Goal: Task Accomplishment & Management: Manage account settings

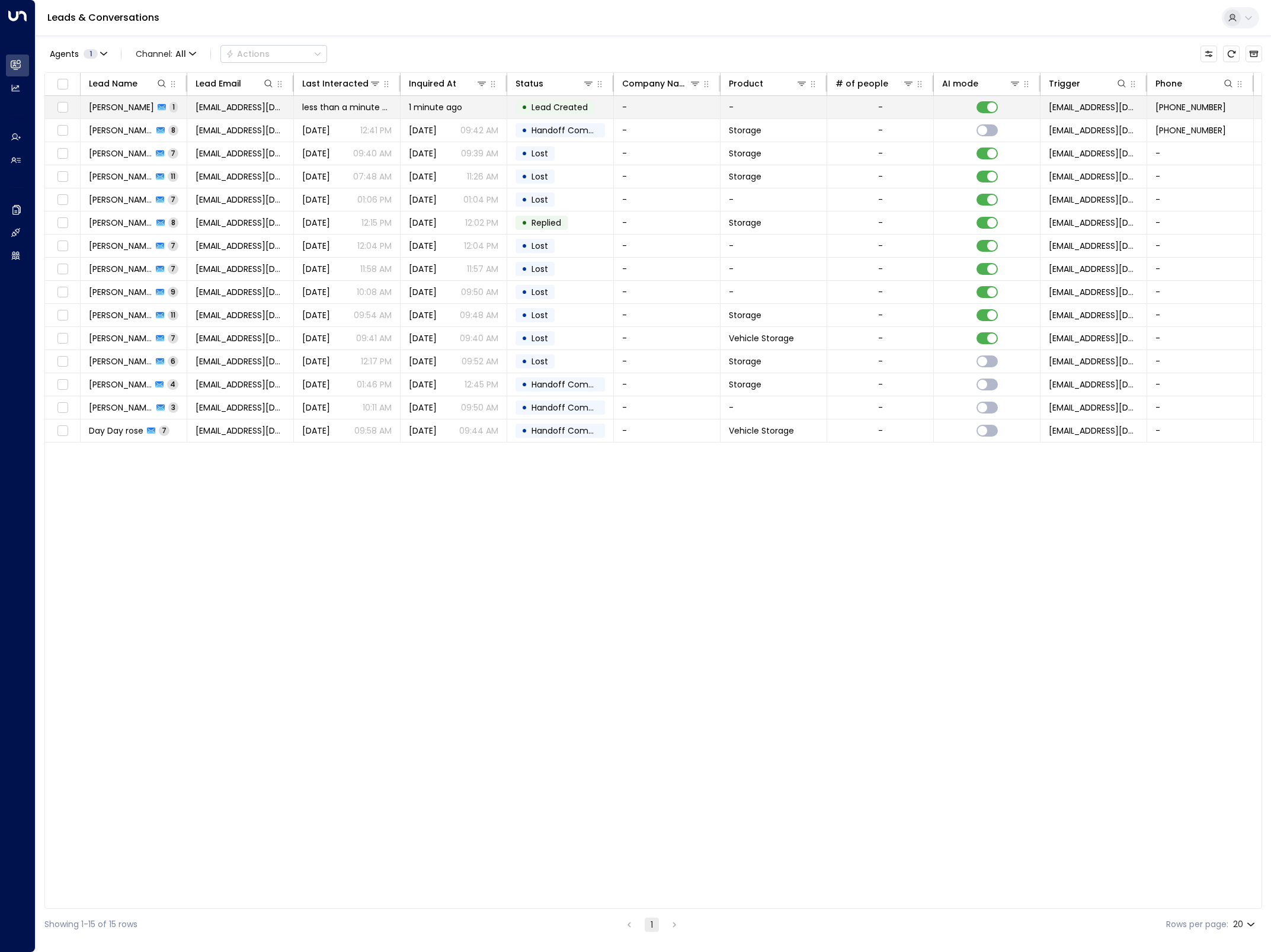
click at [132, 102] on span "[PERSON_NAME]" at bounding box center [121, 107] width 65 height 12
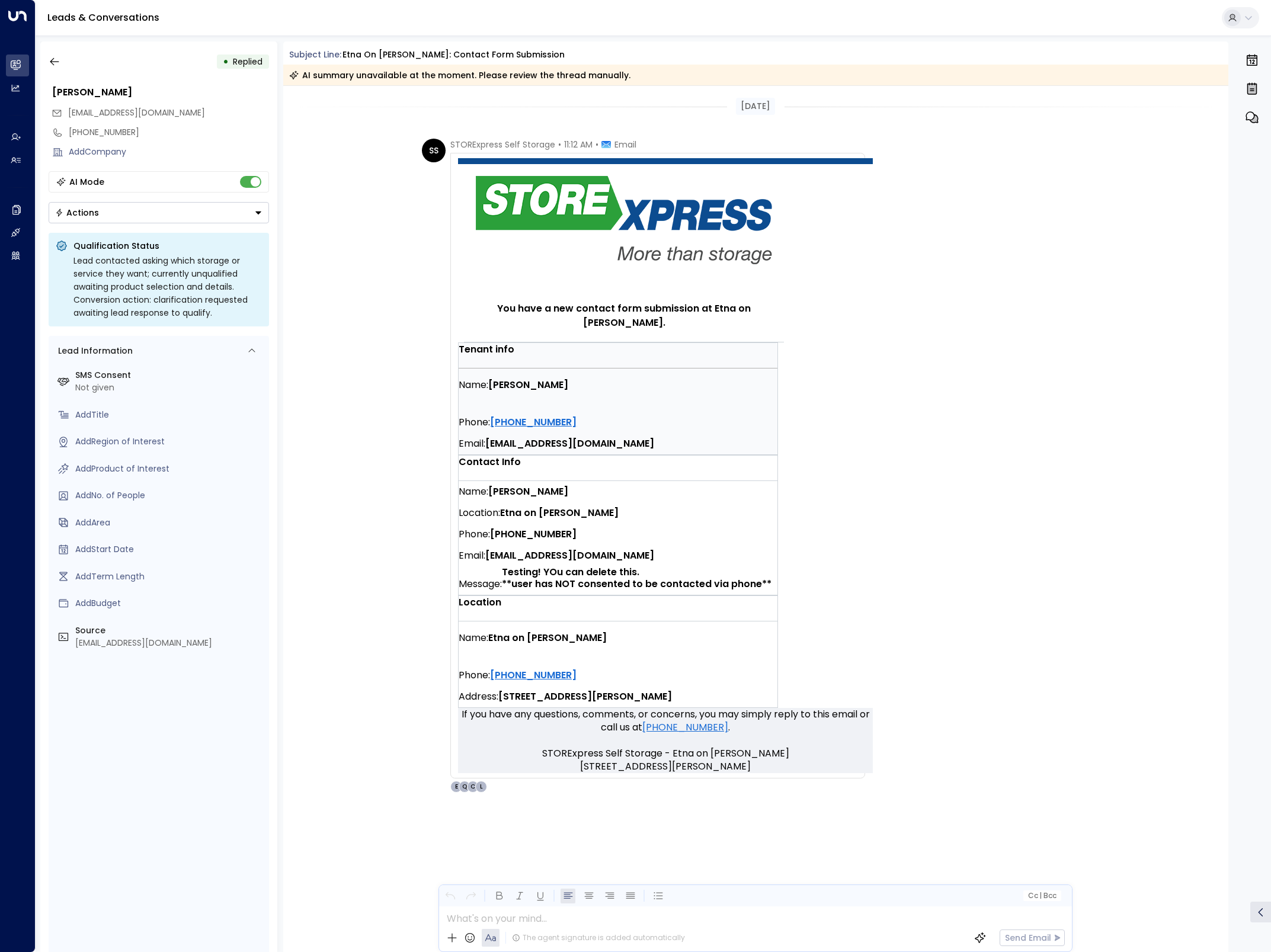
scroll to position [280, 0]
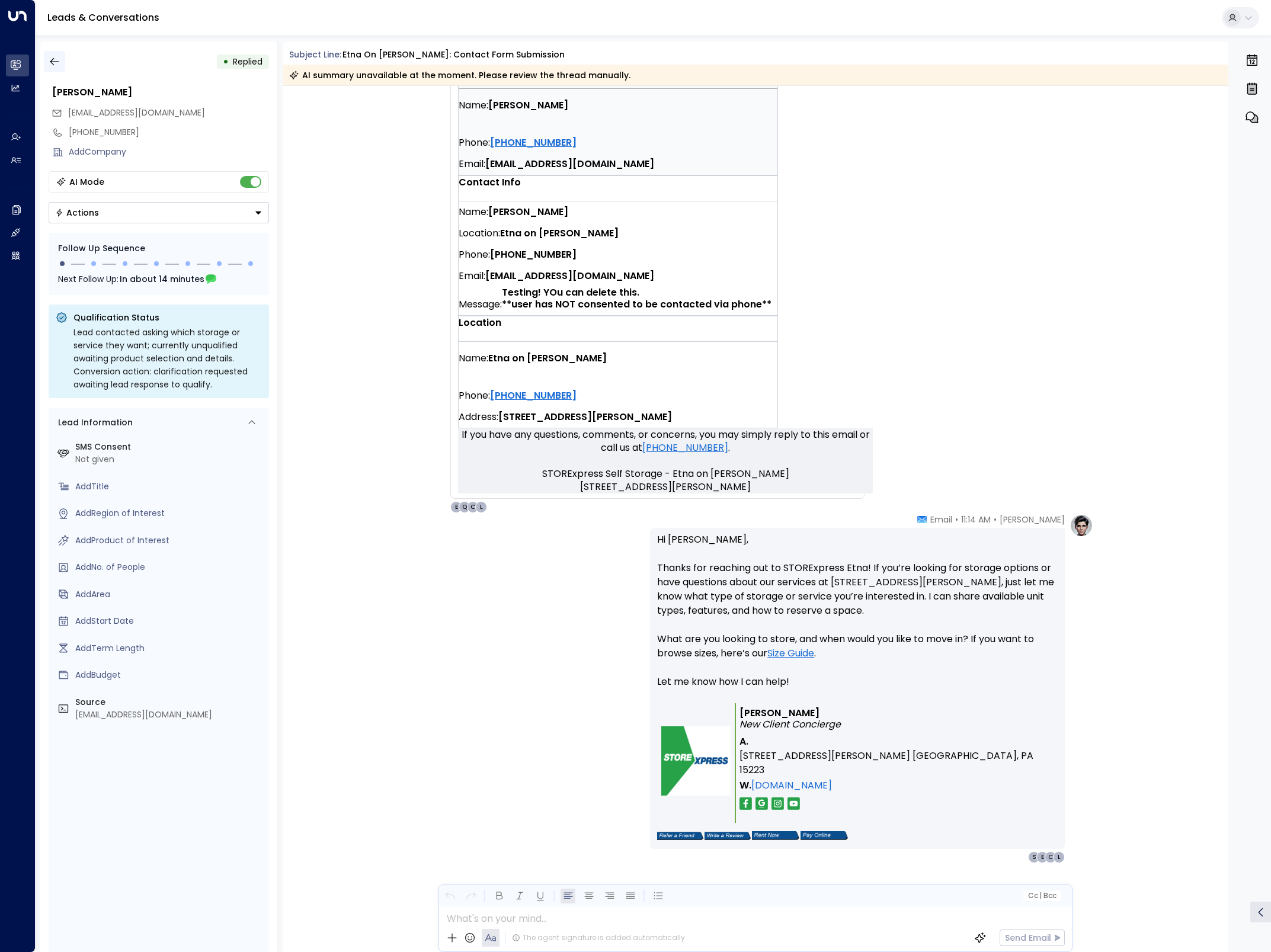
click at [49, 65] on icon "button" at bounding box center [54, 61] width 12 height 12
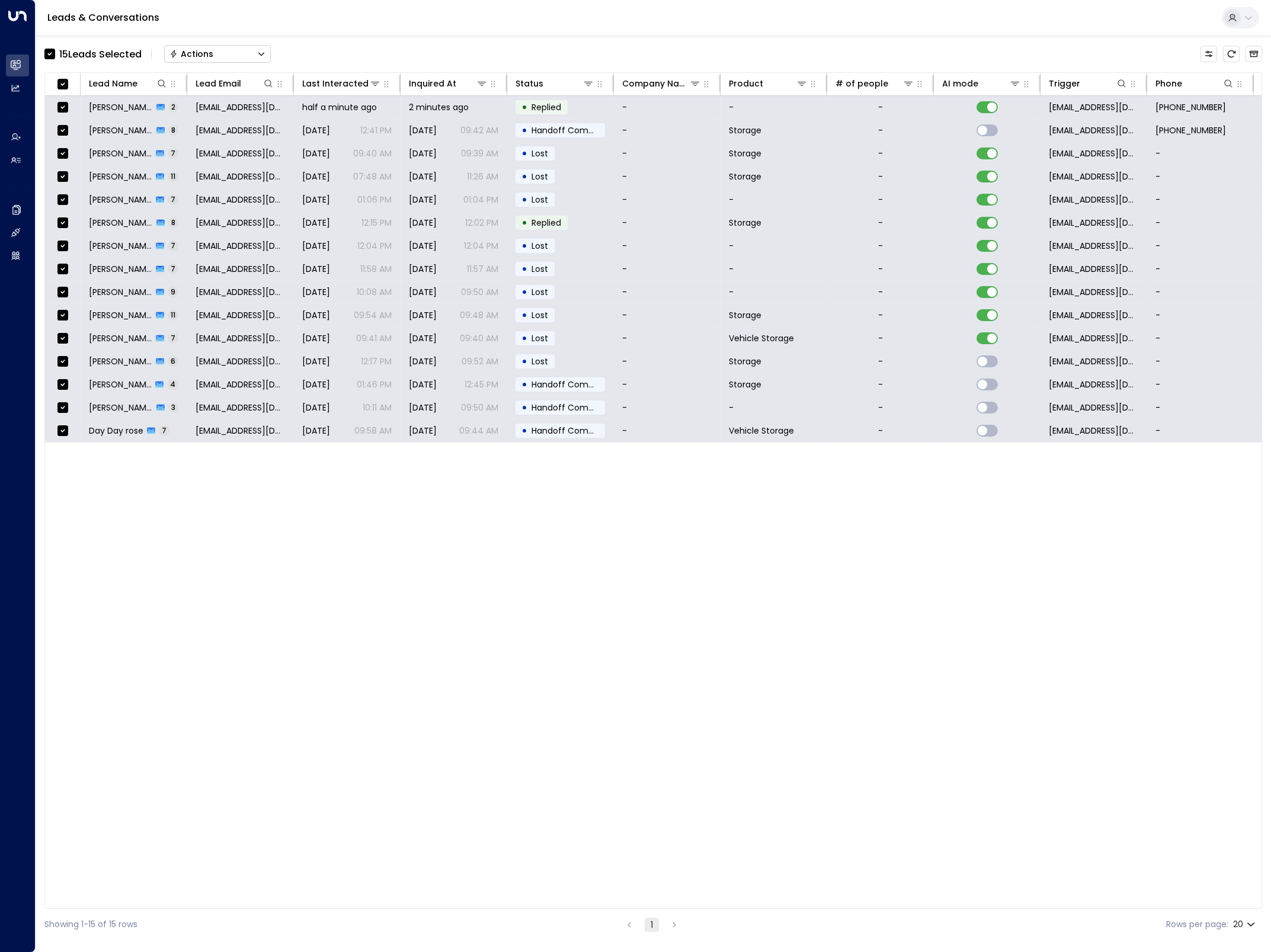
click at [227, 63] on div "15 Lead s Selected Actions" at bounding box center [157, 54] width 226 height 23
click at [228, 57] on button "Actions" at bounding box center [217, 54] width 107 height 18
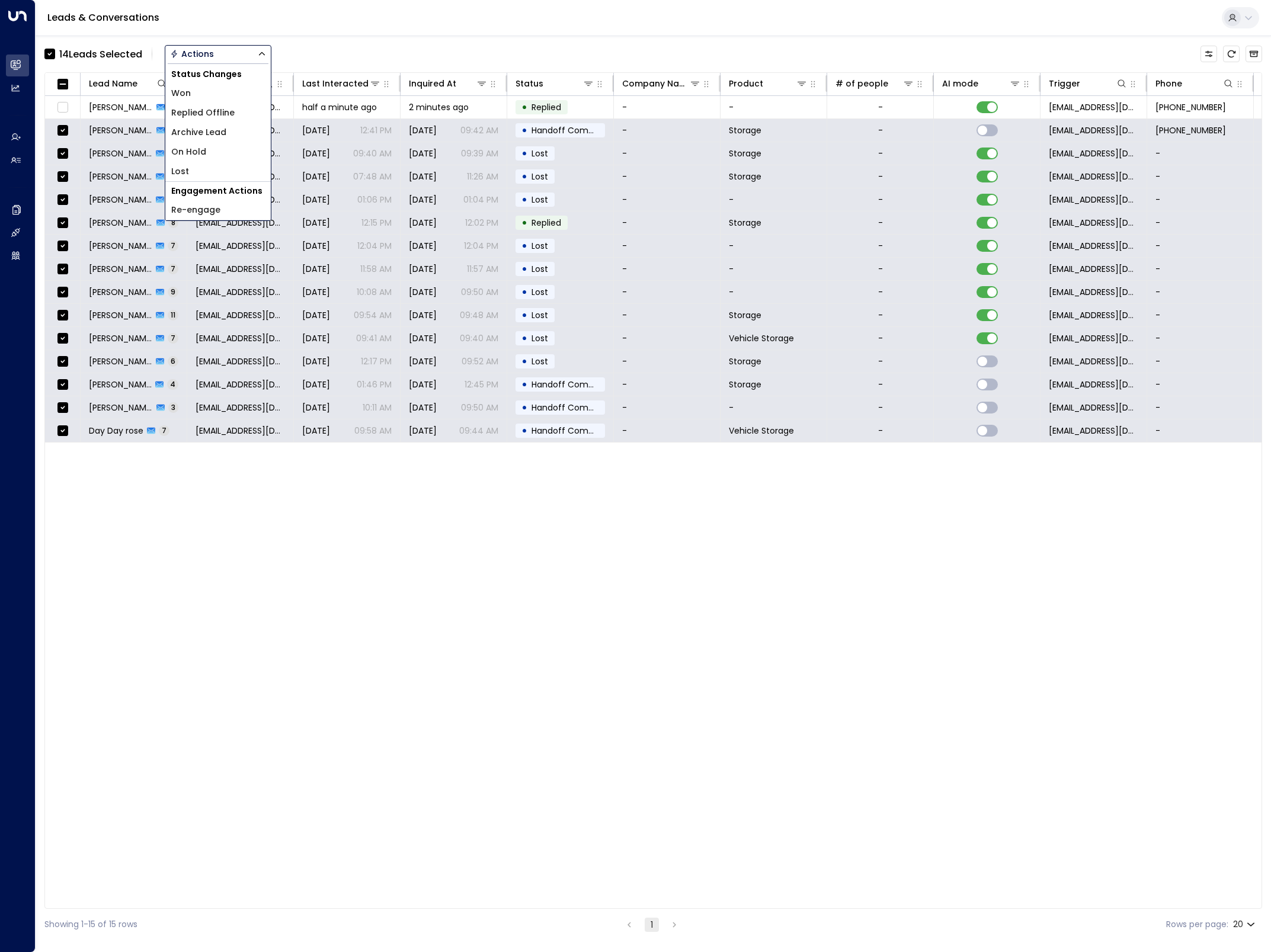
click at [206, 132] on span "Archive Lead" at bounding box center [198, 132] width 55 height 12
